Goal: Navigation & Orientation: Find specific page/section

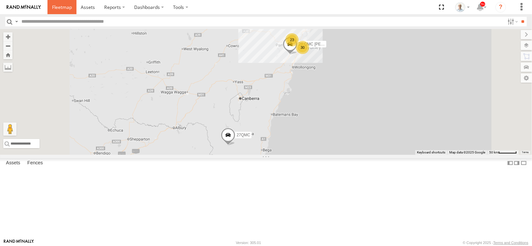
click at [60, 11] on link at bounding box center [61, 7] width 29 height 14
click at [309, 54] on div "30" at bounding box center [302, 47] width 13 height 13
